Goal: Task Accomplishment & Management: Manage account settings

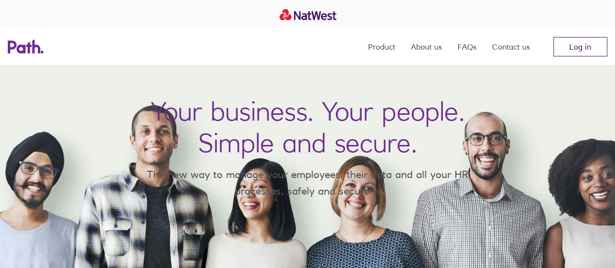
click at [586, 47] on link "Log in" at bounding box center [581, 46] width 54 height 19
click at [588, 50] on link "Log in" at bounding box center [581, 46] width 54 height 19
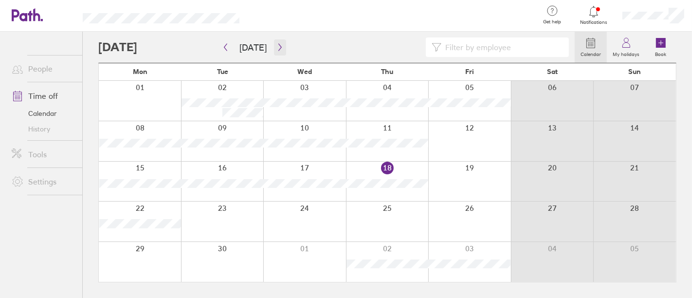
click at [276, 49] on icon "button" at bounding box center [279, 47] width 7 height 8
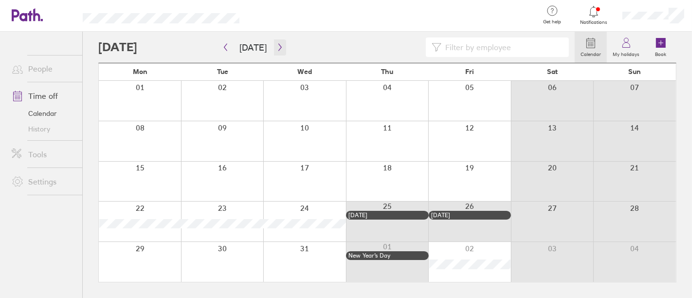
click at [276, 49] on icon "button" at bounding box center [279, 47] width 7 height 8
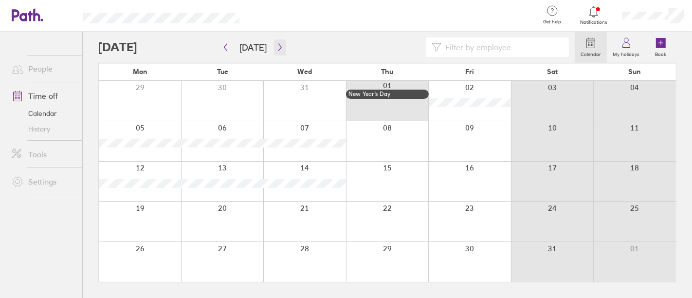
click at [276, 49] on icon "button" at bounding box center [279, 47] width 7 height 8
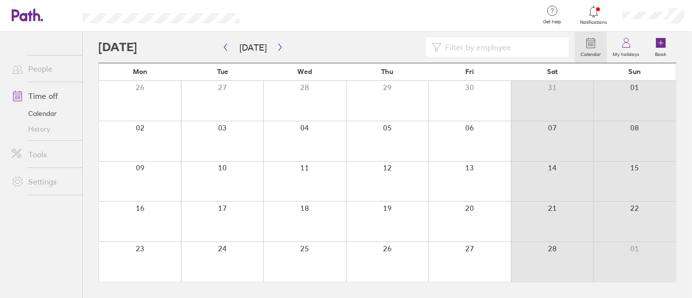
click at [379, 144] on div at bounding box center [387, 141] width 83 height 40
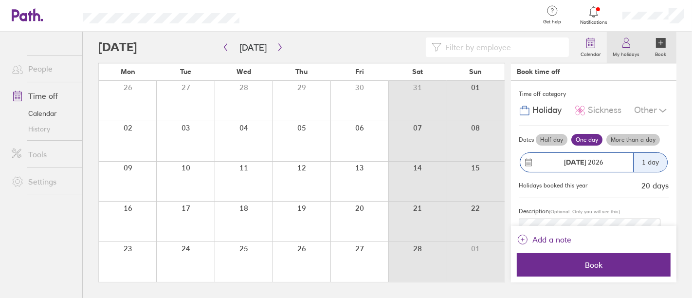
click at [633, 57] on link "My holidays" at bounding box center [626, 47] width 38 height 31
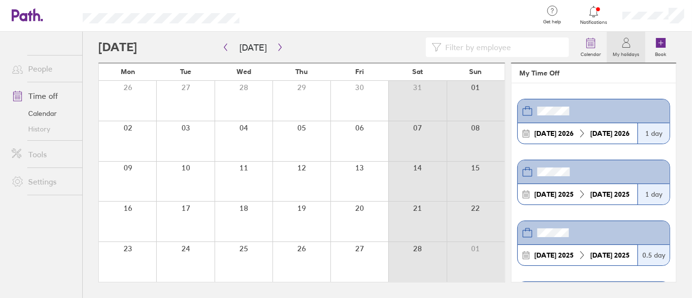
click at [619, 53] on label "My holidays" at bounding box center [626, 53] width 38 height 9
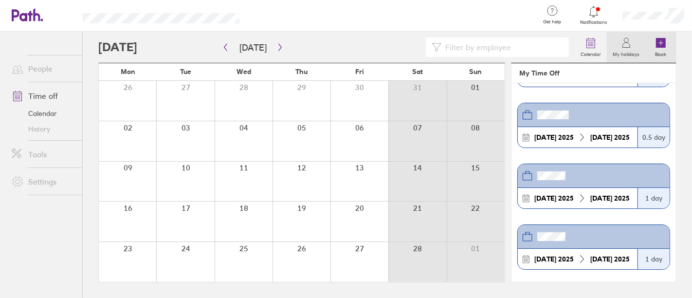
scroll to position [108, 0]
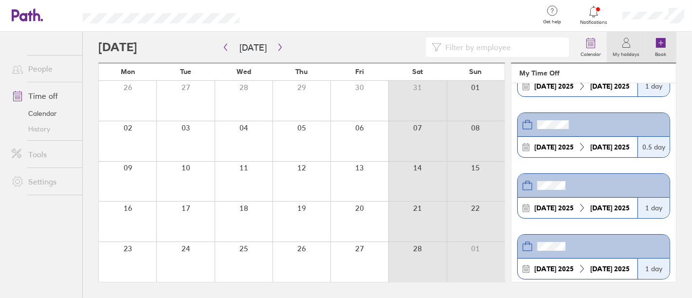
click at [669, 43] on link "Book" at bounding box center [660, 47] width 31 height 31
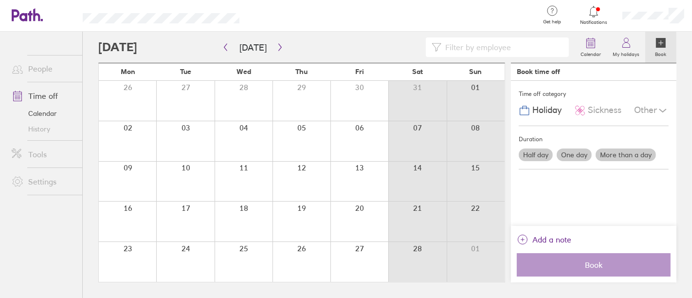
click at [251, 141] on div at bounding box center [244, 141] width 58 height 40
